Goal: Information Seeking & Learning: Check status

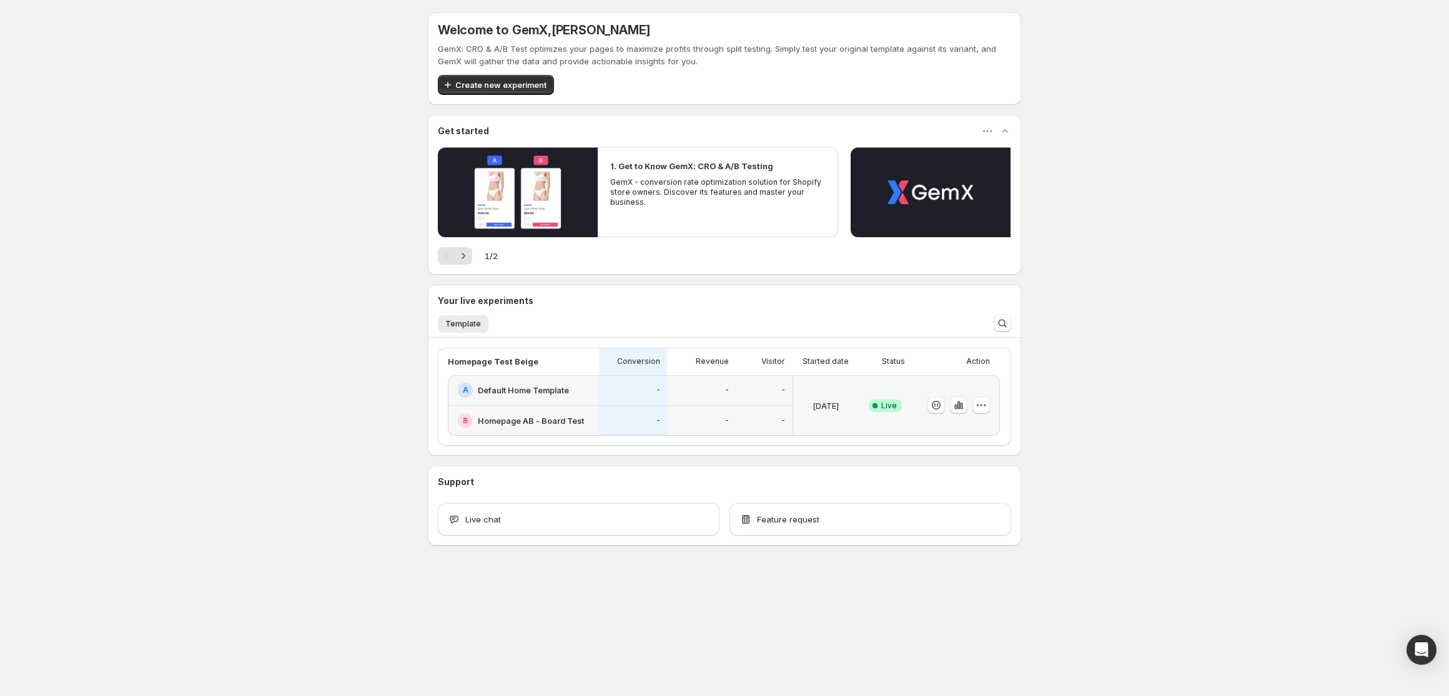
click at [962, 405] on icon "button" at bounding box center [961, 406] width 2 height 7
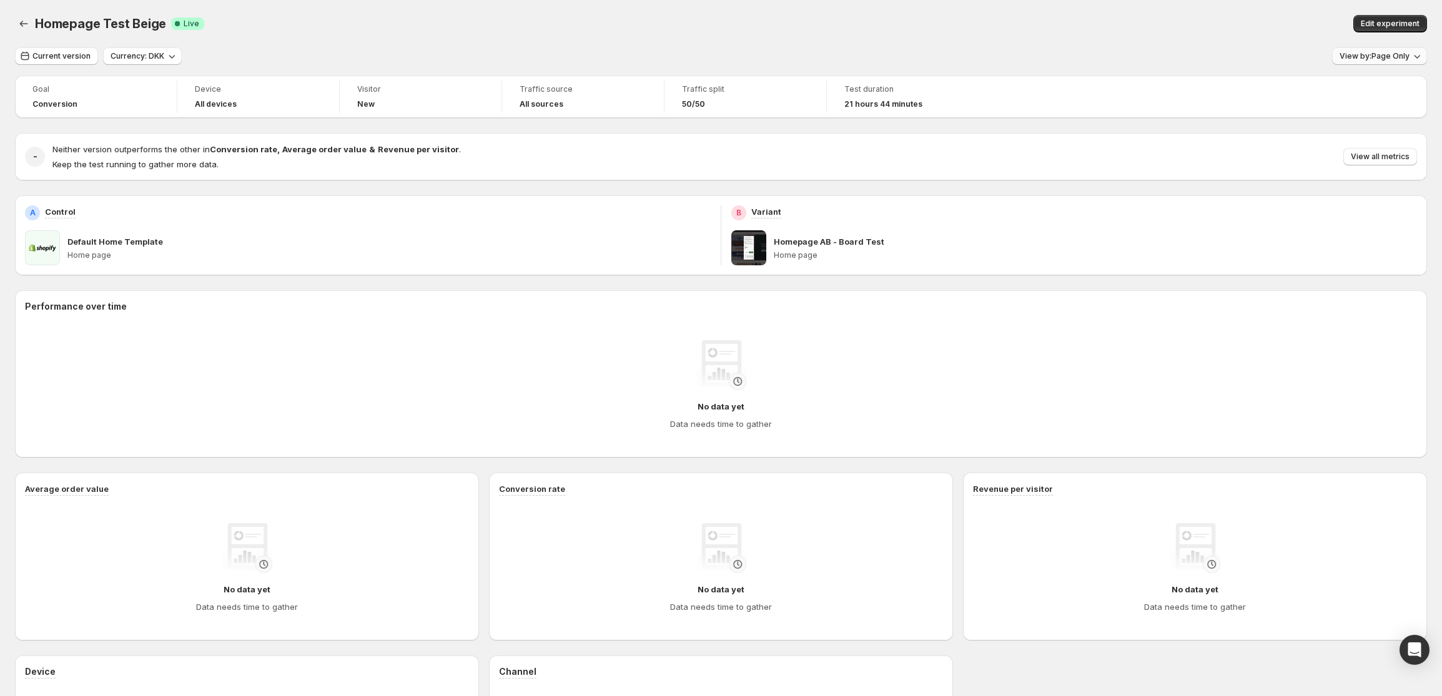
click at [1403, 52] on span "View by: Page Only" at bounding box center [1375, 56] width 70 height 10
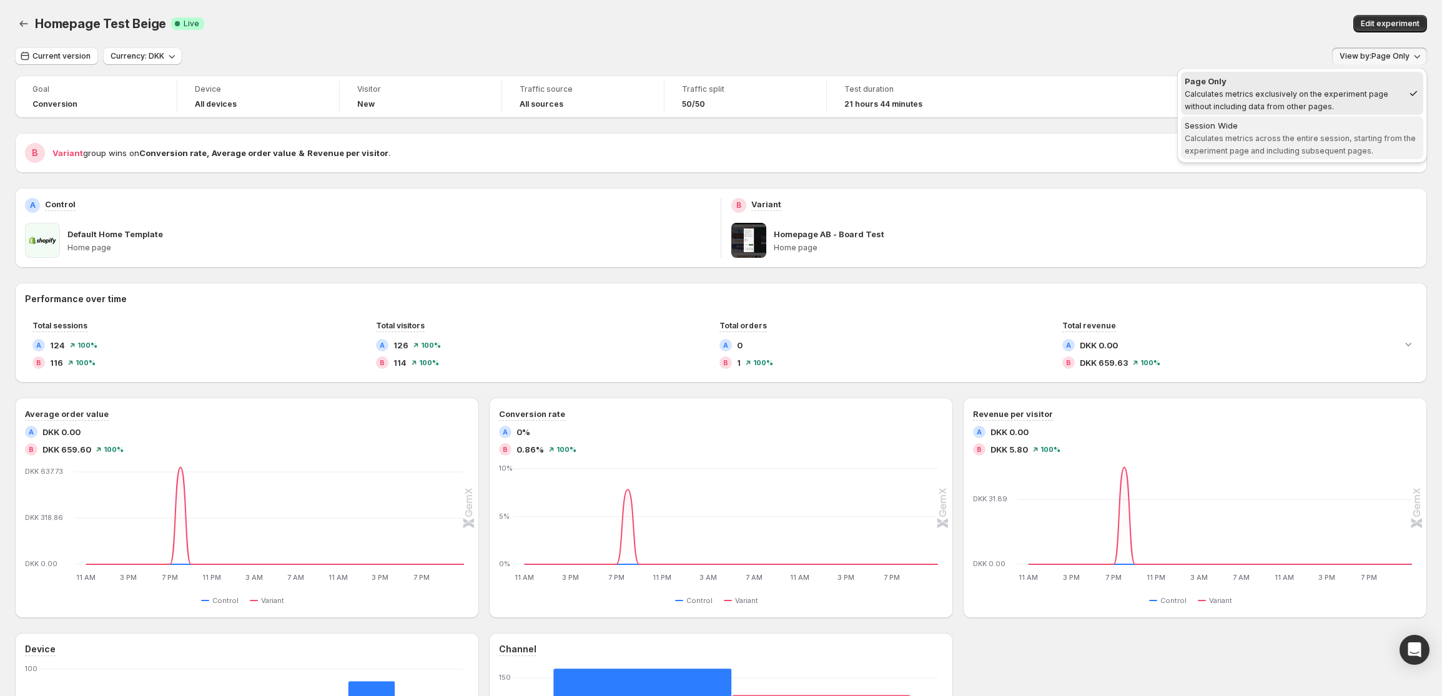
click at [1270, 138] on span "Calculates metrics across the entire session, starting from the experiment page…" at bounding box center [1300, 145] width 231 height 22
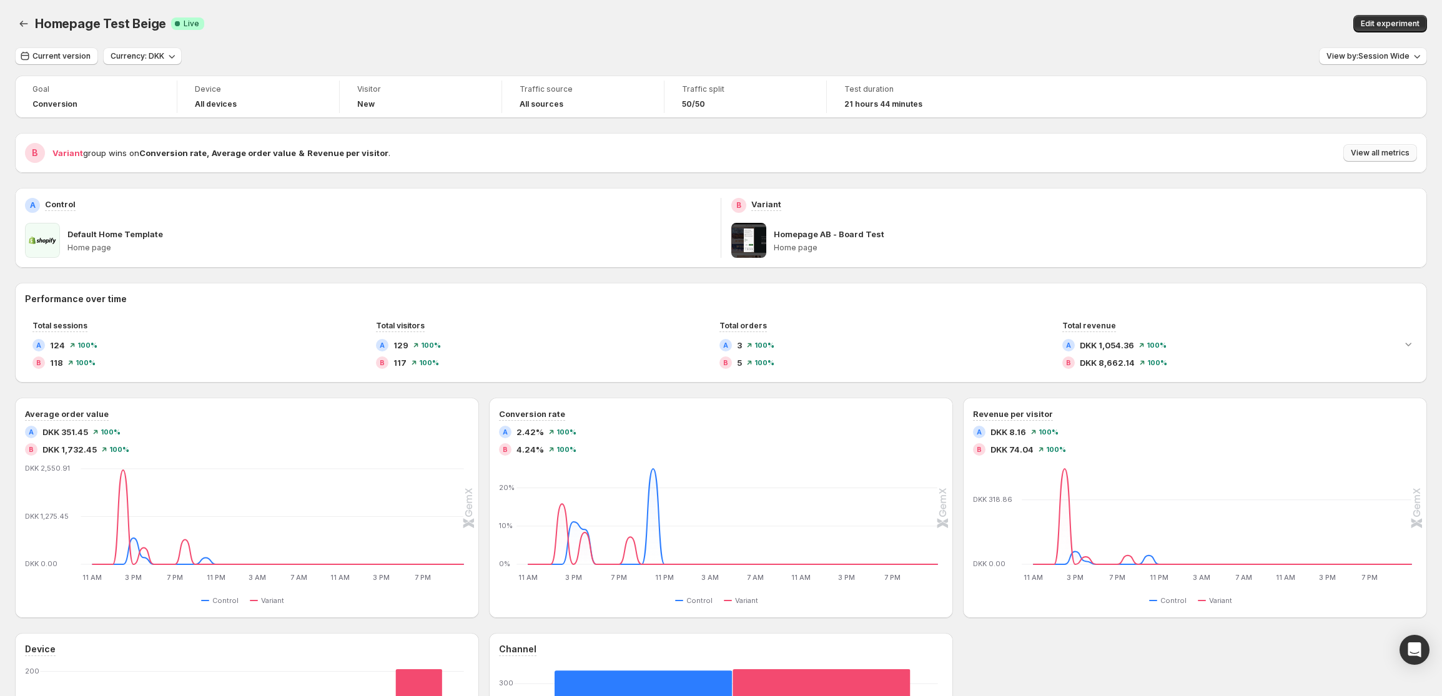
click at [1388, 153] on span "View all metrics" at bounding box center [1380, 153] width 59 height 10
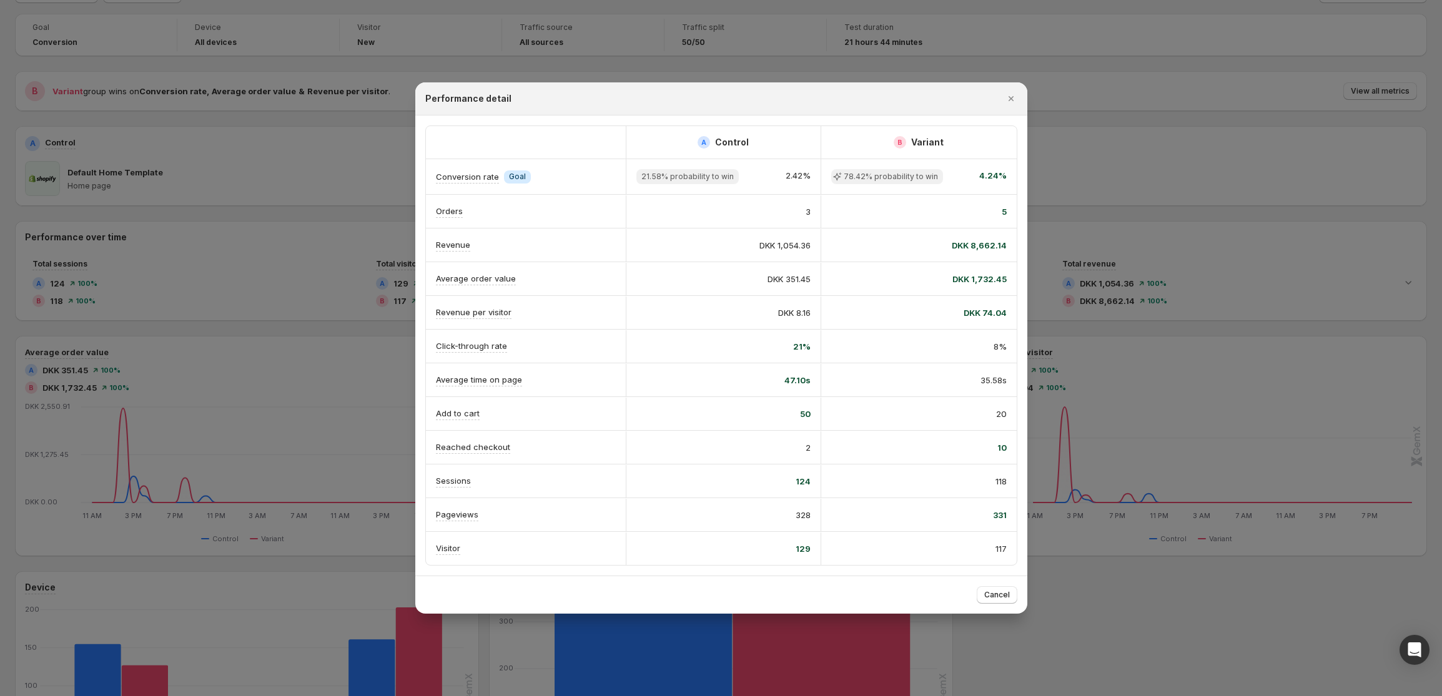
scroll to position [67, 0]
click at [1009, 603] on button "Cancel" at bounding box center [997, 594] width 41 height 17
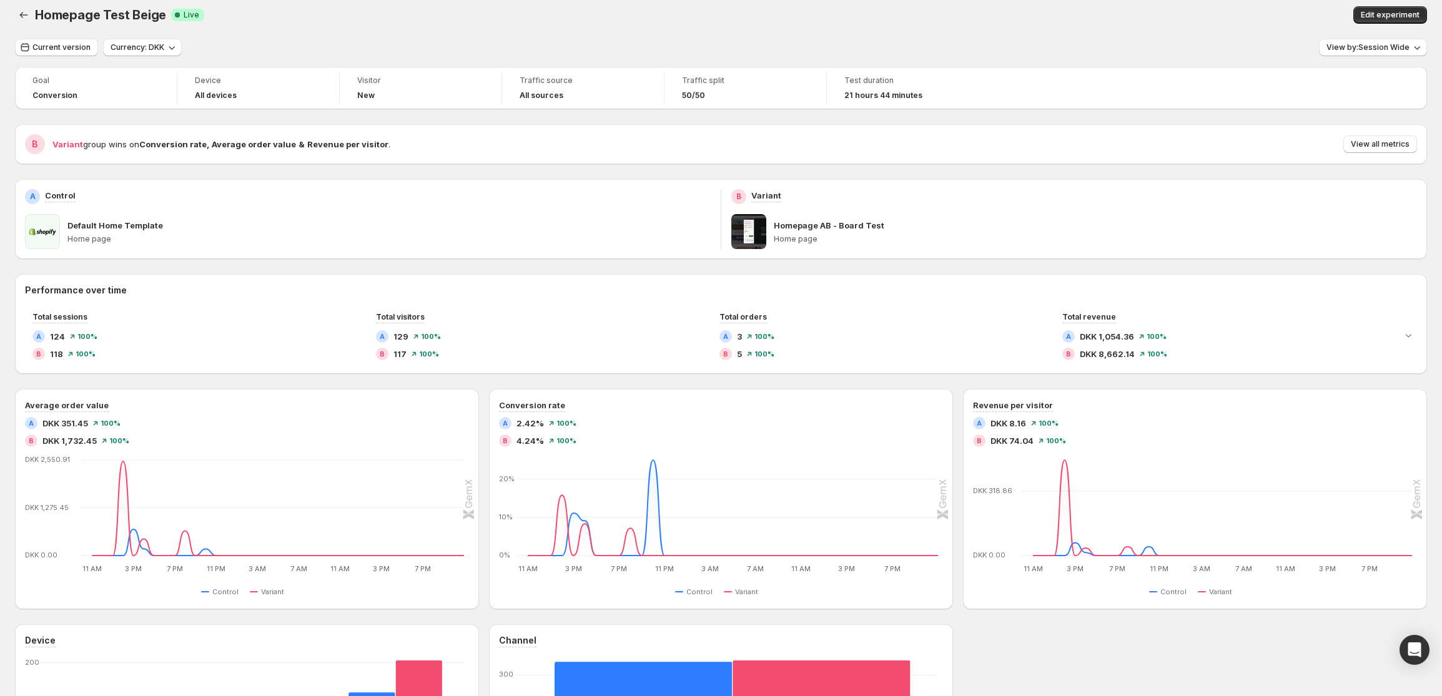
scroll to position [0, 0]
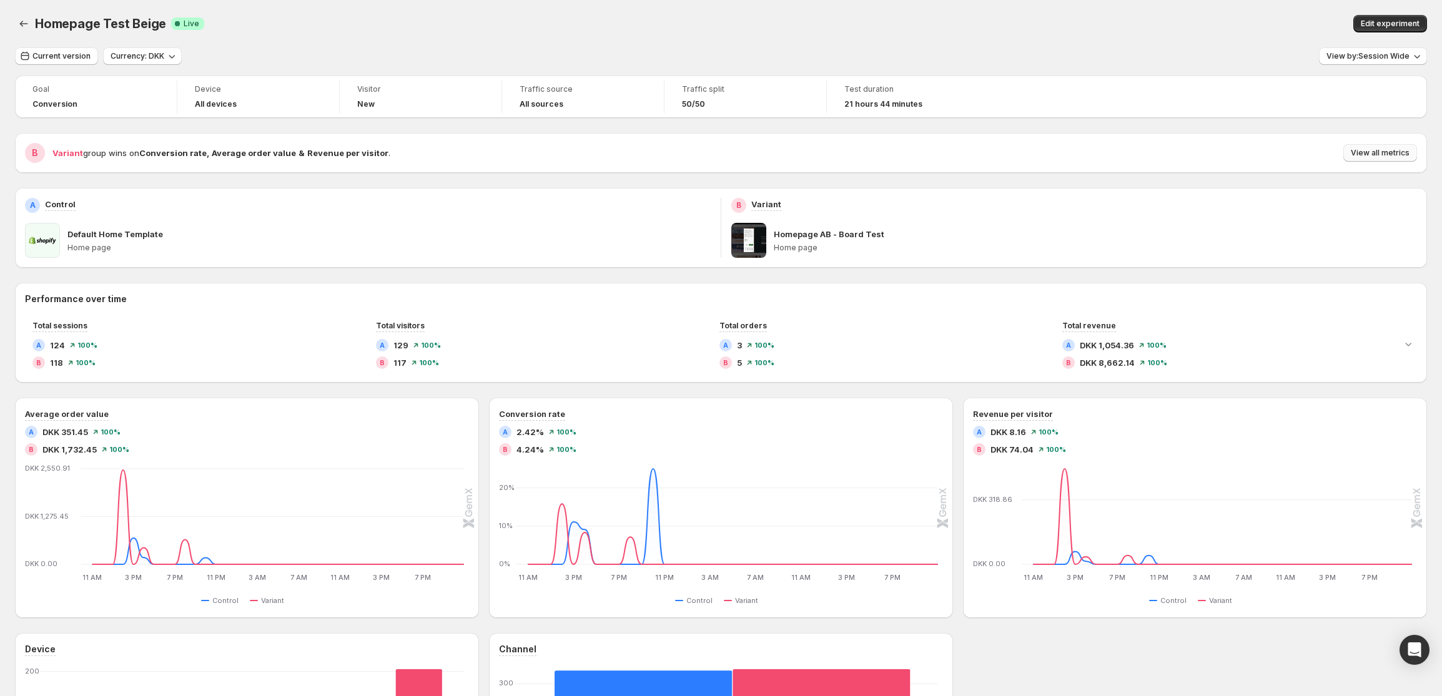
click at [1384, 156] on span "View all metrics" at bounding box center [1380, 153] width 59 height 10
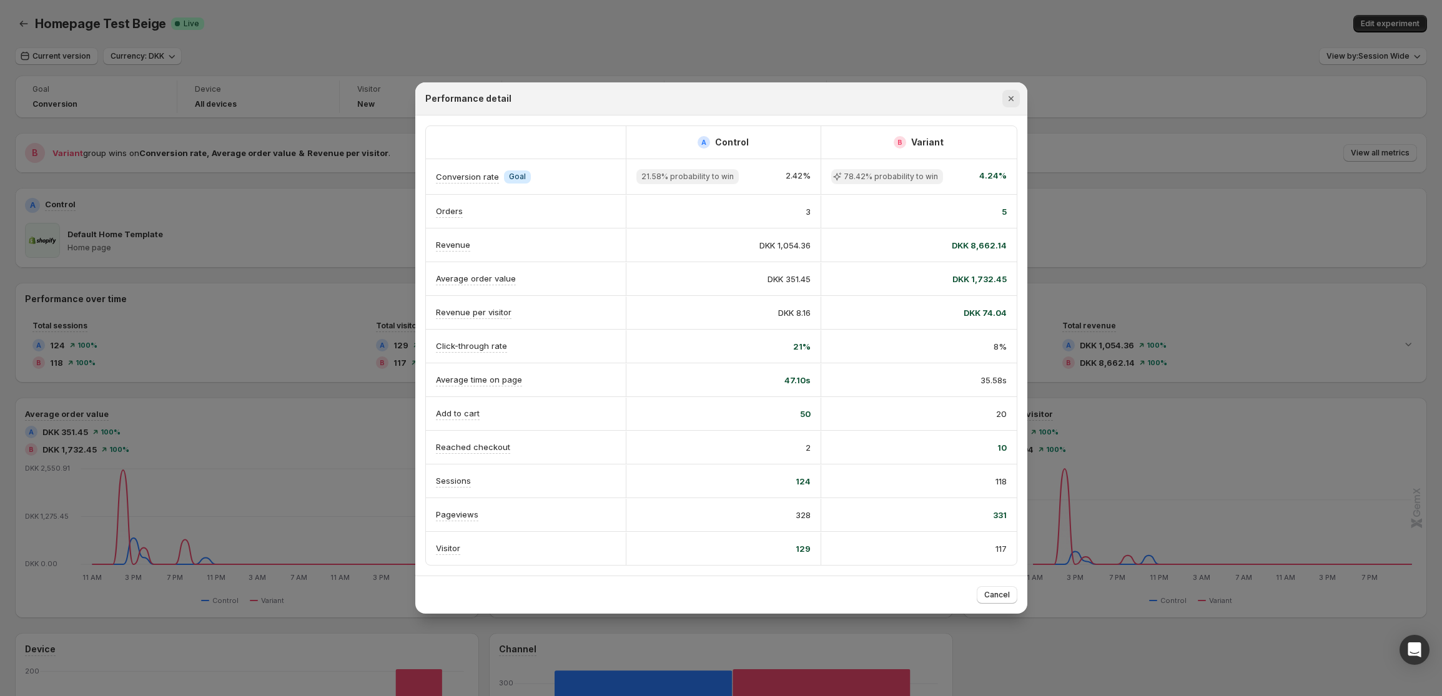
click at [1012, 101] on icon "Close" at bounding box center [1011, 98] width 12 height 12
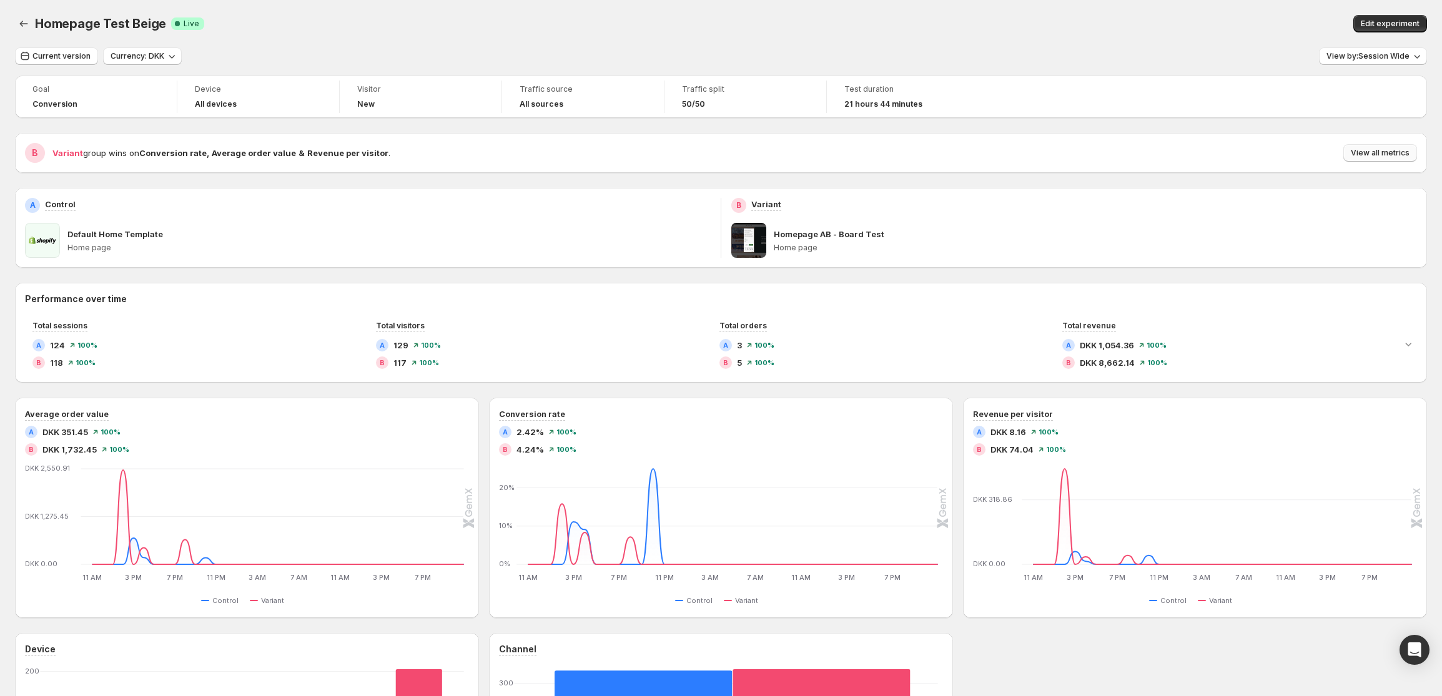
click at [1385, 154] on span "View all metrics" at bounding box center [1380, 153] width 59 height 10
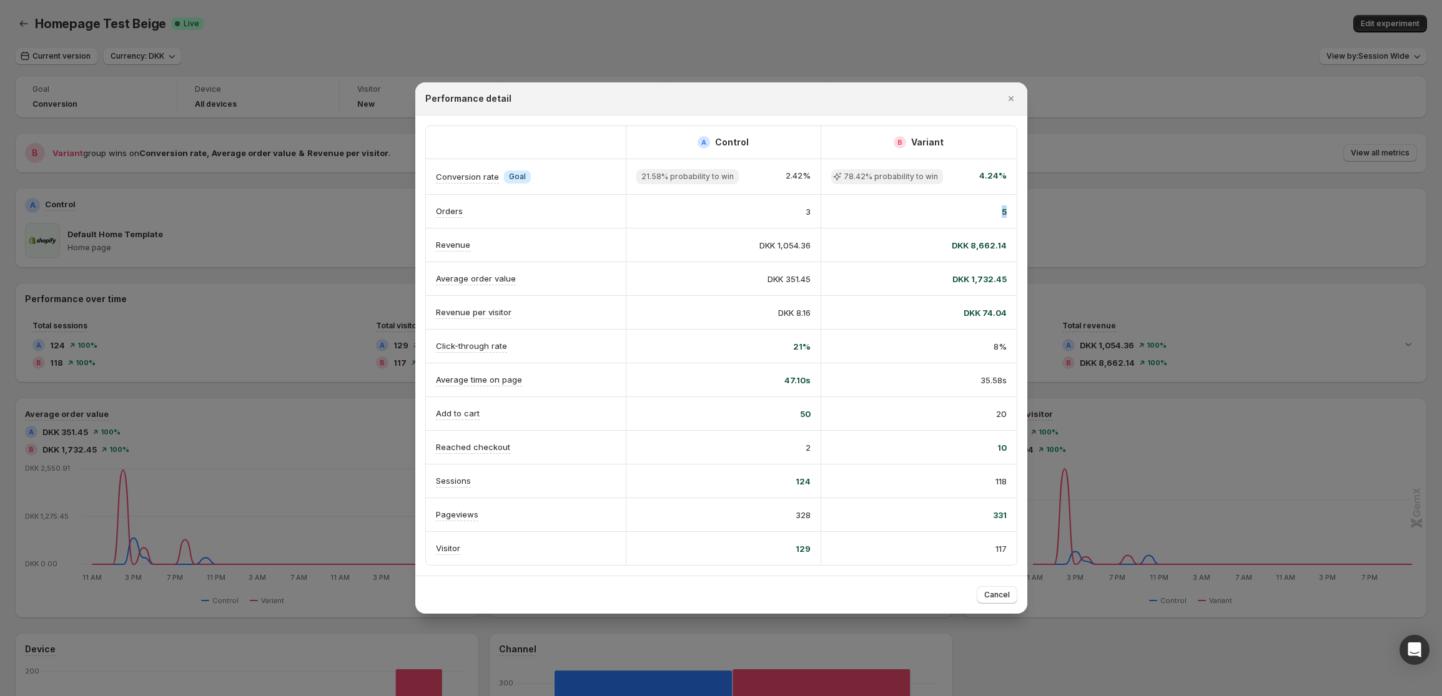
drag, startPoint x: 1006, startPoint y: 210, endPoint x: 983, endPoint y: 209, distance: 23.2
click at [983, 209] on div "5" at bounding box center [918, 211] width 175 height 12
click at [1015, 104] on icon "Close" at bounding box center [1011, 98] width 12 height 12
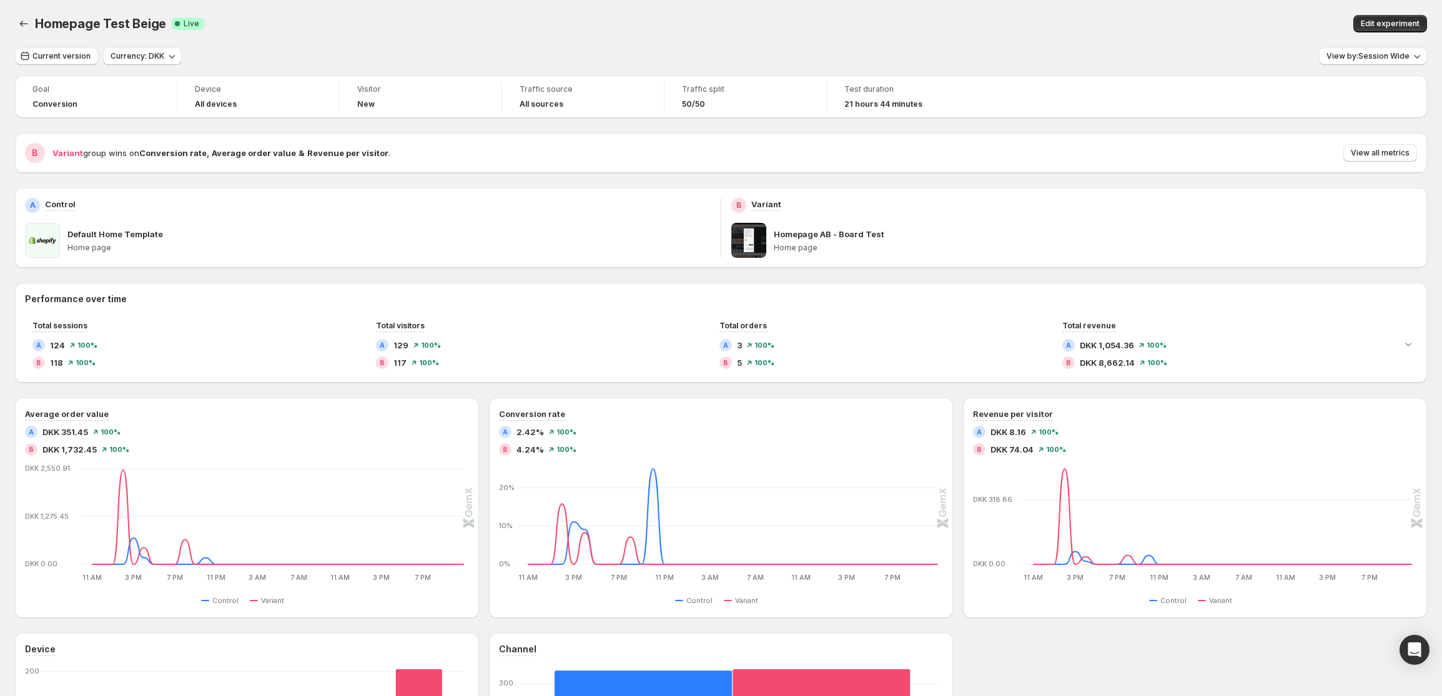
click at [754, 47] on div "Homepage Test Beige. This page is ready Homepage Test Beige Success Complete Li…" at bounding box center [721, 23] width 1412 height 47
